Goal: Use online tool/utility

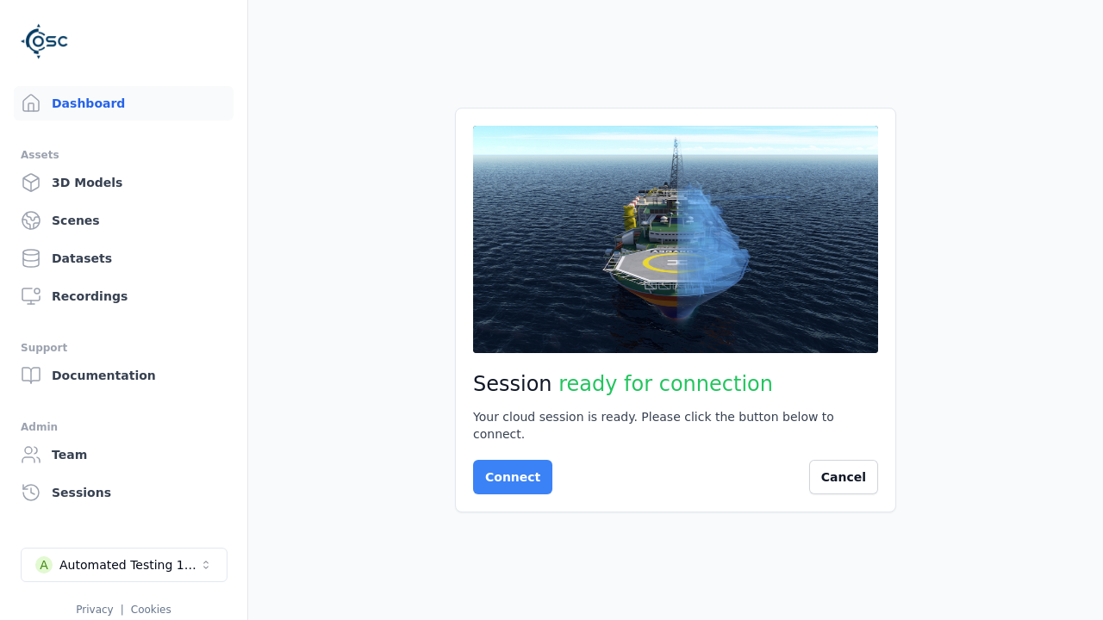
click at [508, 469] on button "Connect" at bounding box center [512, 477] width 79 height 34
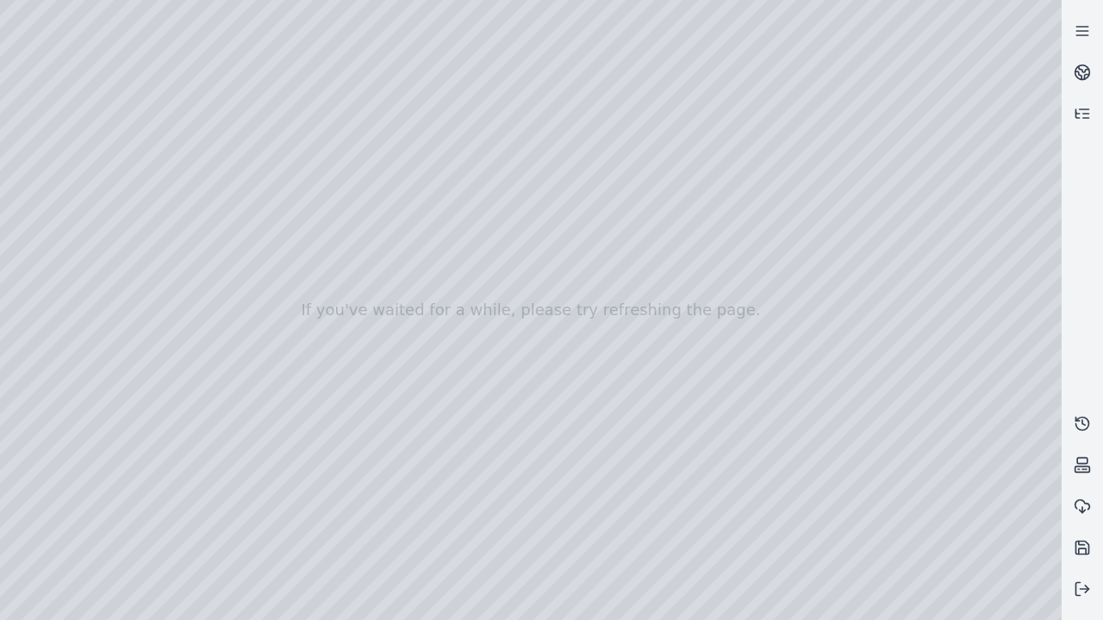
click at [50, 129] on div at bounding box center [531, 310] width 1062 height 620
click at [72, 184] on div at bounding box center [531, 310] width 1062 height 620
click at [277, 290] on div at bounding box center [531, 310] width 1062 height 620
click at [72, 184] on div at bounding box center [531, 310] width 1062 height 620
